Goal: Information Seeking & Learning: Learn about a topic

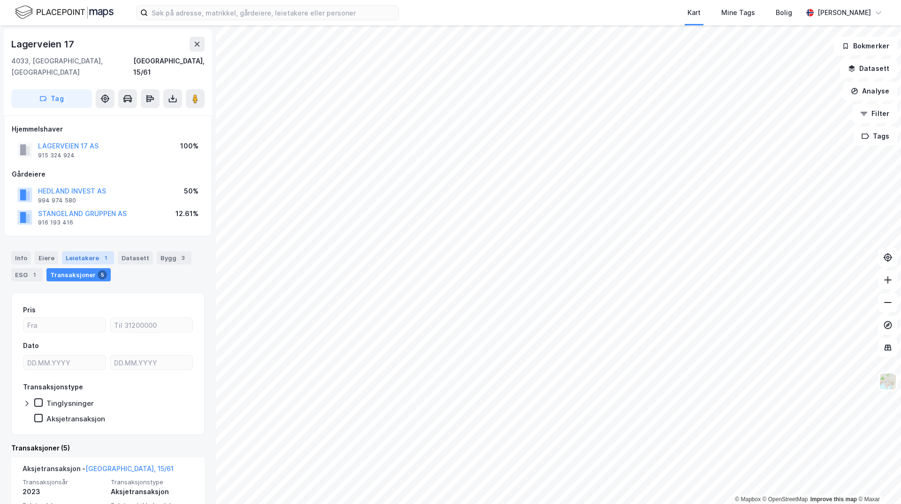
click at [94, 251] on div "Leietakere 1" at bounding box center [88, 257] width 52 height 13
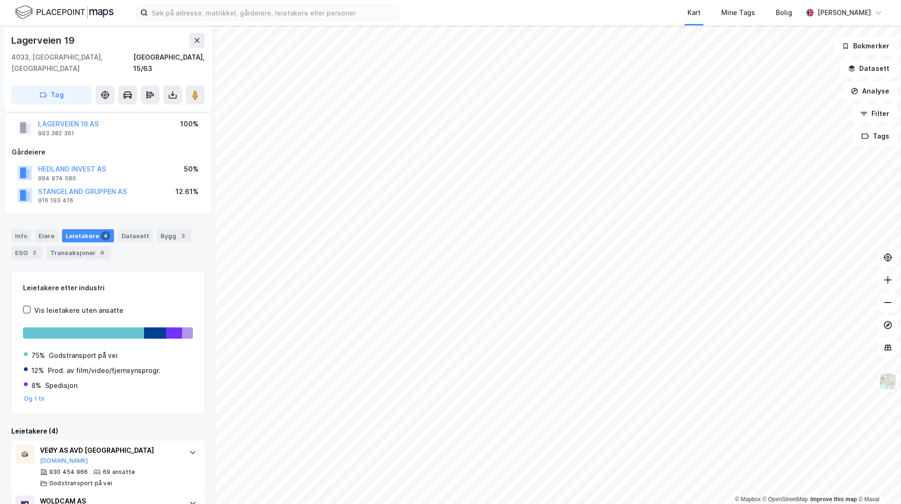
scroll to position [21, 0]
